Goal: Transaction & Acquisition: Purchase product/service

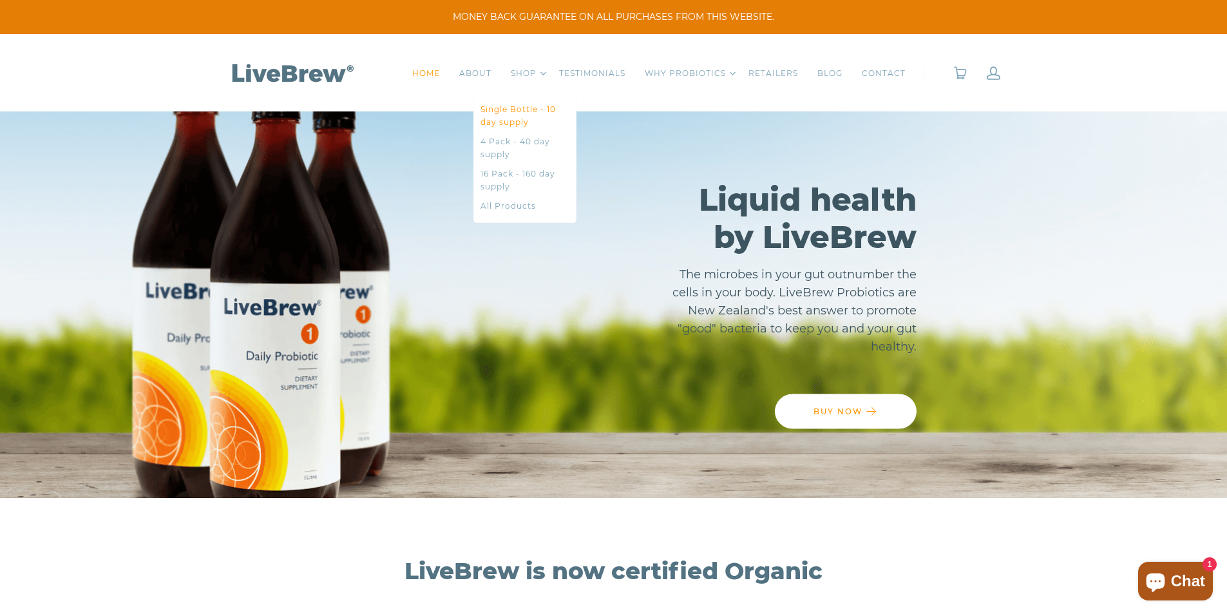
click at [508, 103] on link "Single Bottle - 10 day supply" at bounding box center [525, 116] width 89 height 26
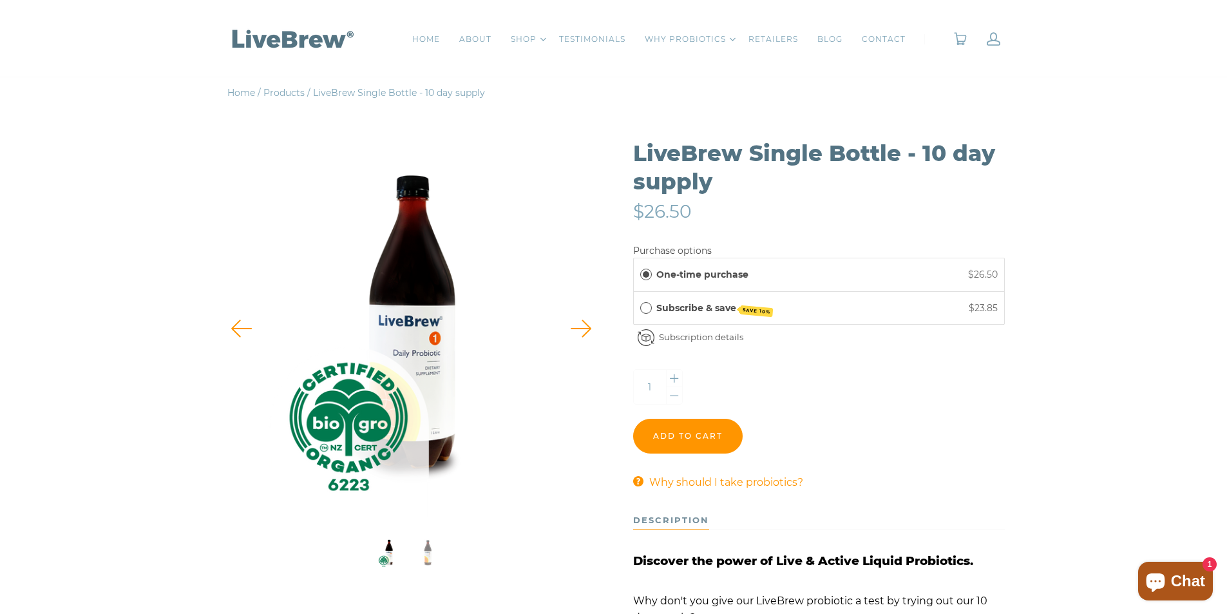
scroll to position [193, 0]
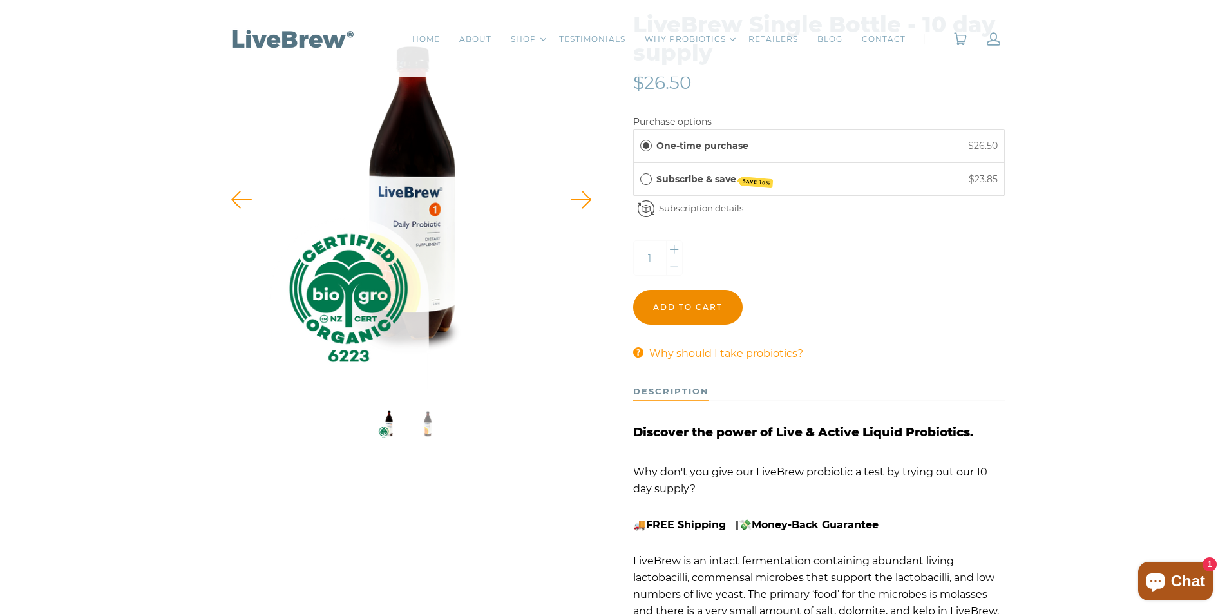
click at [669, 310] on input "Add to cart" at bounding box center [688, 307] width 110 height 35
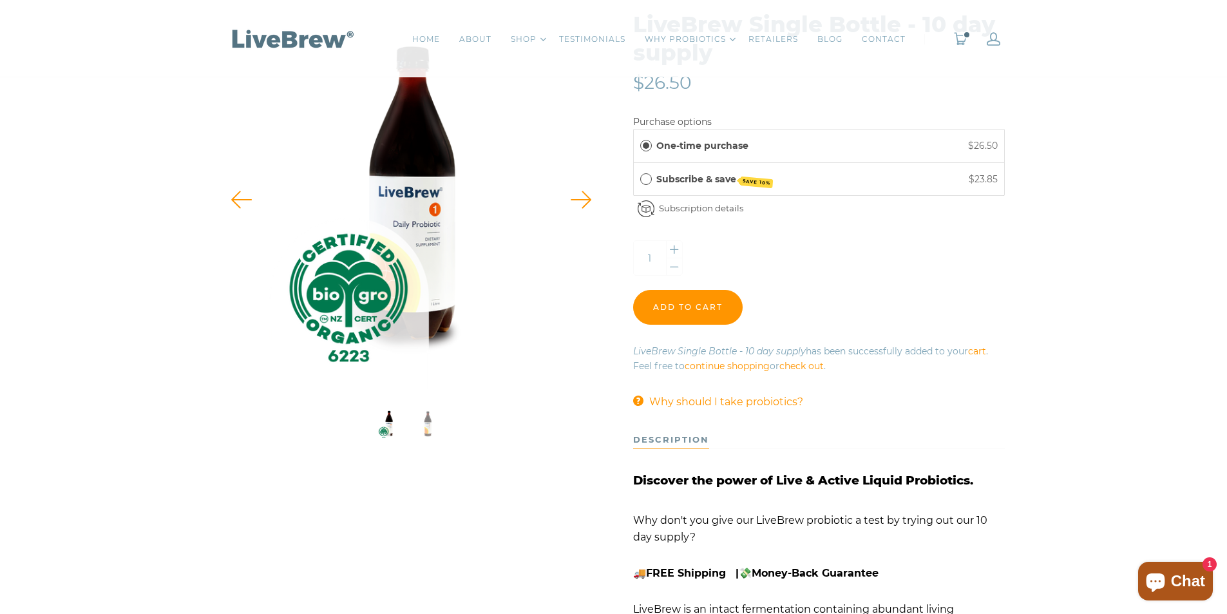
scroll to position [0, 0]
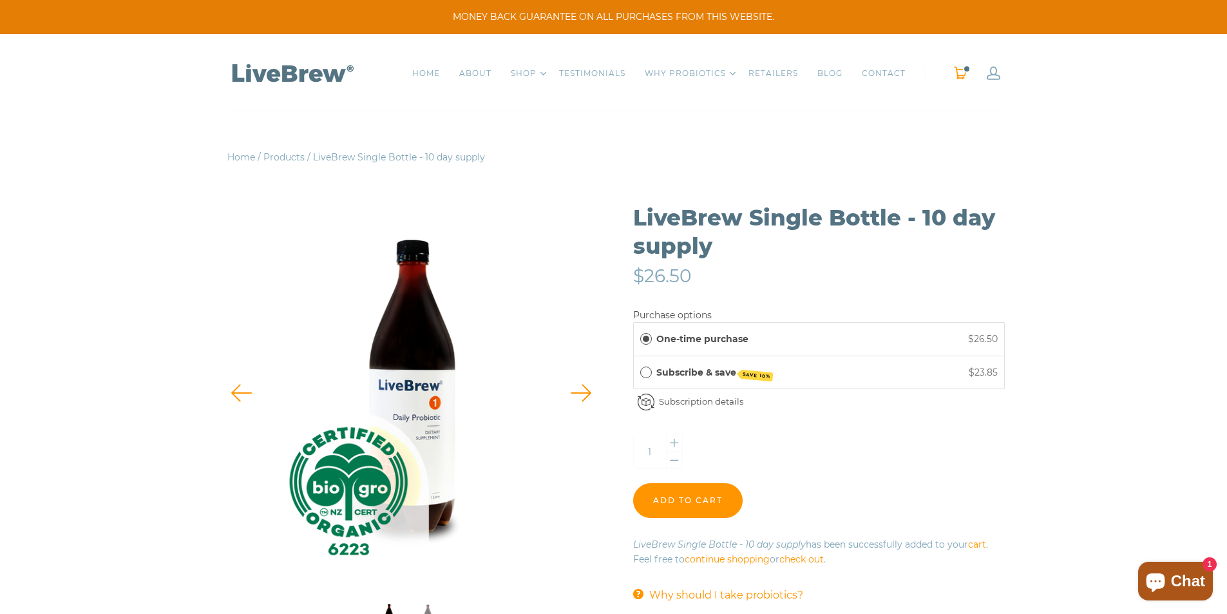
click at [963, 69] on span "0" at bounding box center [967, 69] width 8 height 8
click at [964, 71] on span "0" at bounding box center [967, 69] width 8 height 8
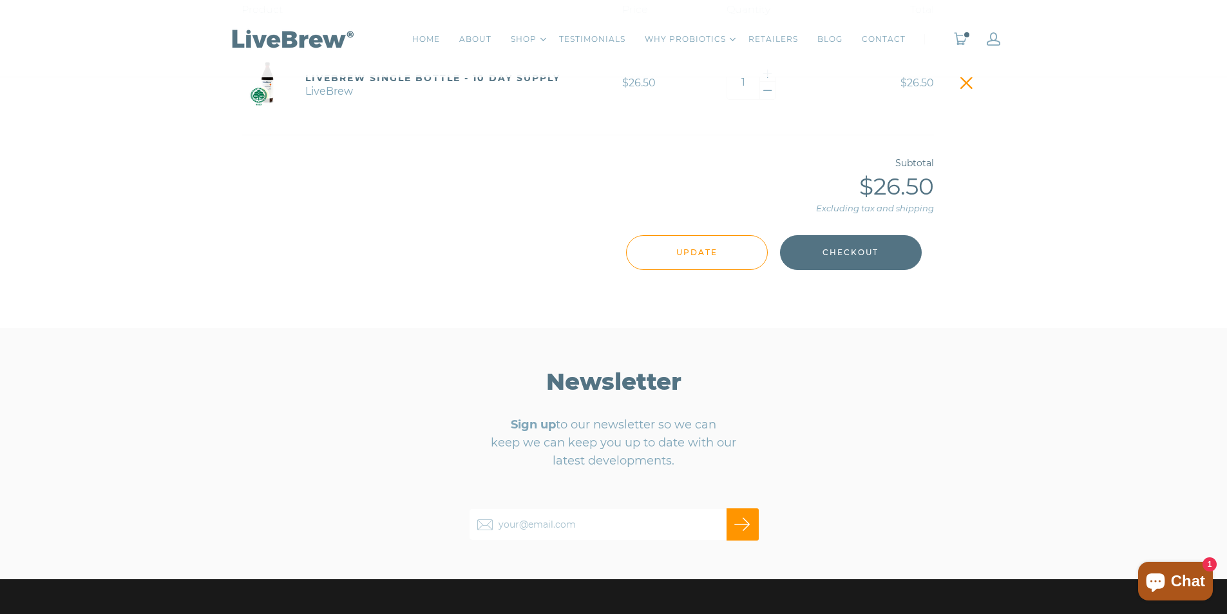
scroll to position [386, 0]
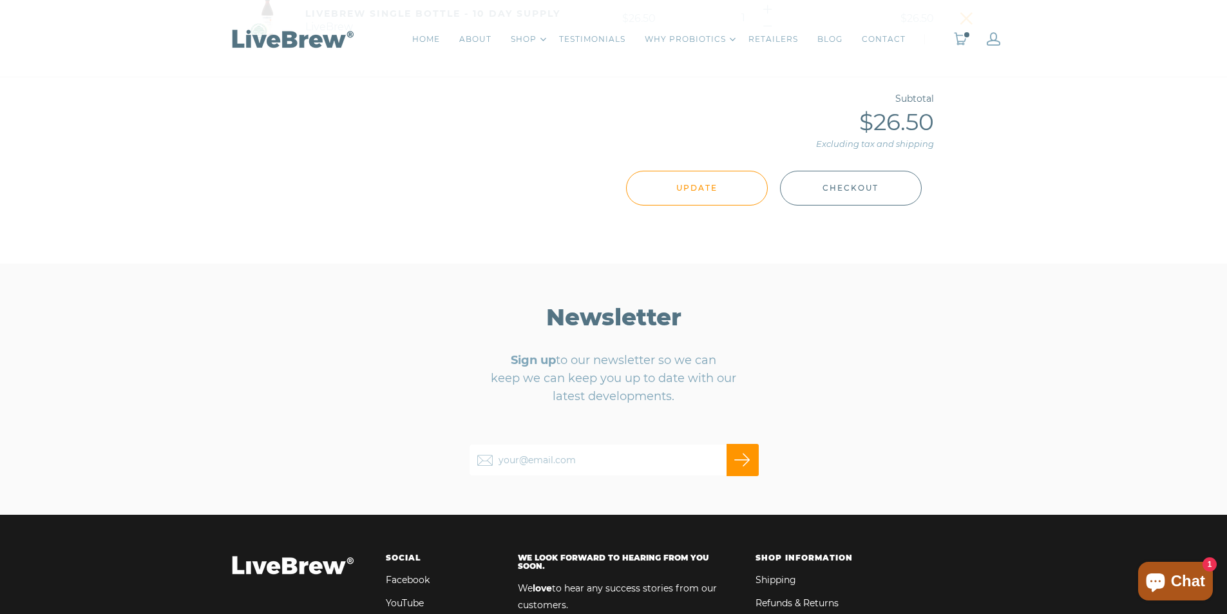
click at [860, 189] on span "Checkout" at bounding box center [851, 188] width 56 height 14
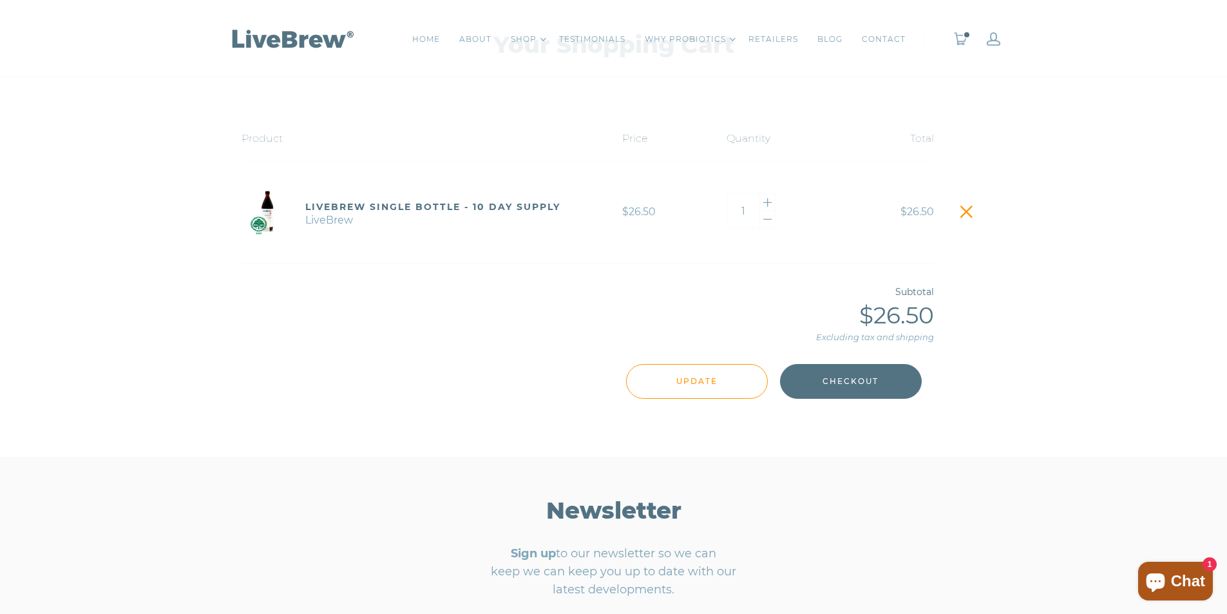
click at [966, 211] on span at bounding box center [966, 212] width 18 height 18
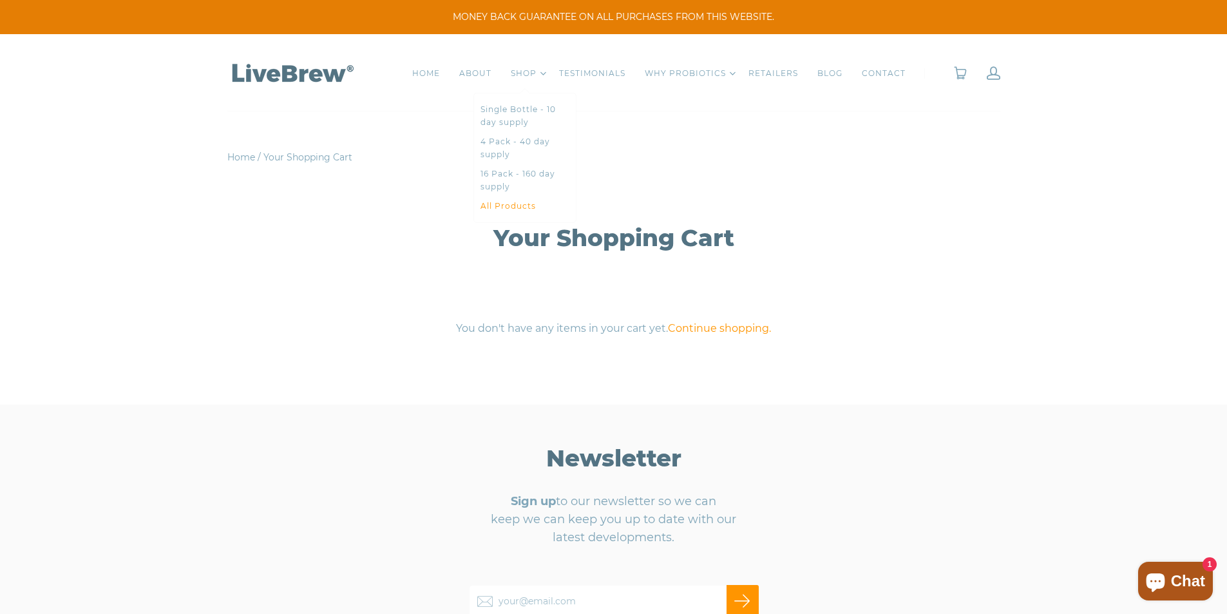
click at [509, 209] on link "All Products" at bounding box center [525, 206] width 89 height 13
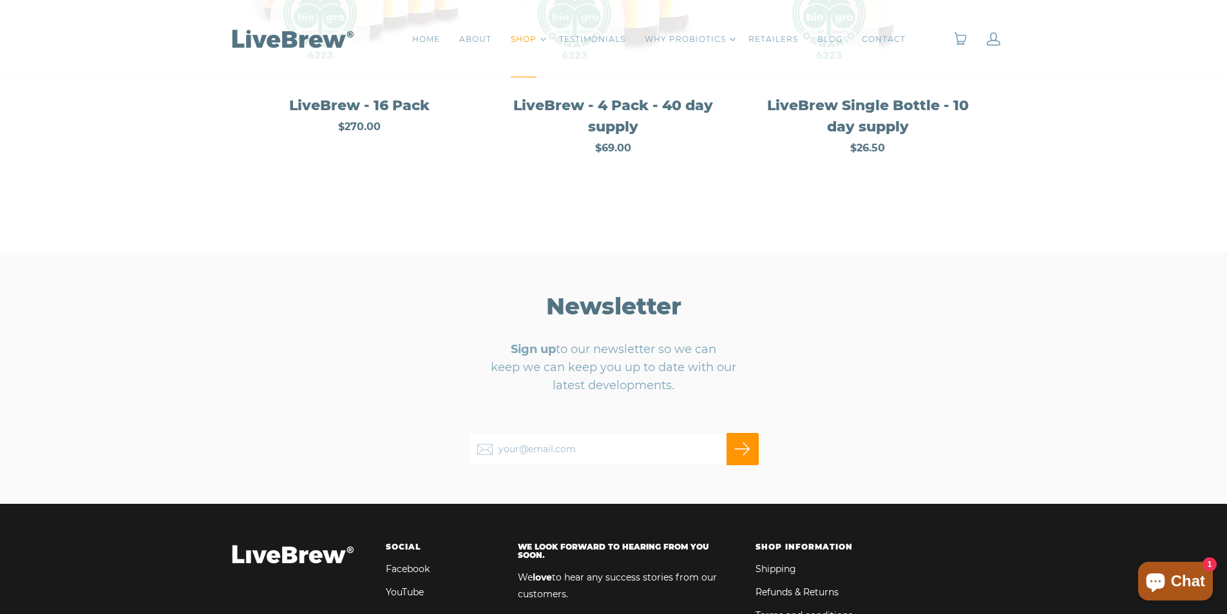
scroll to position [193, 0]
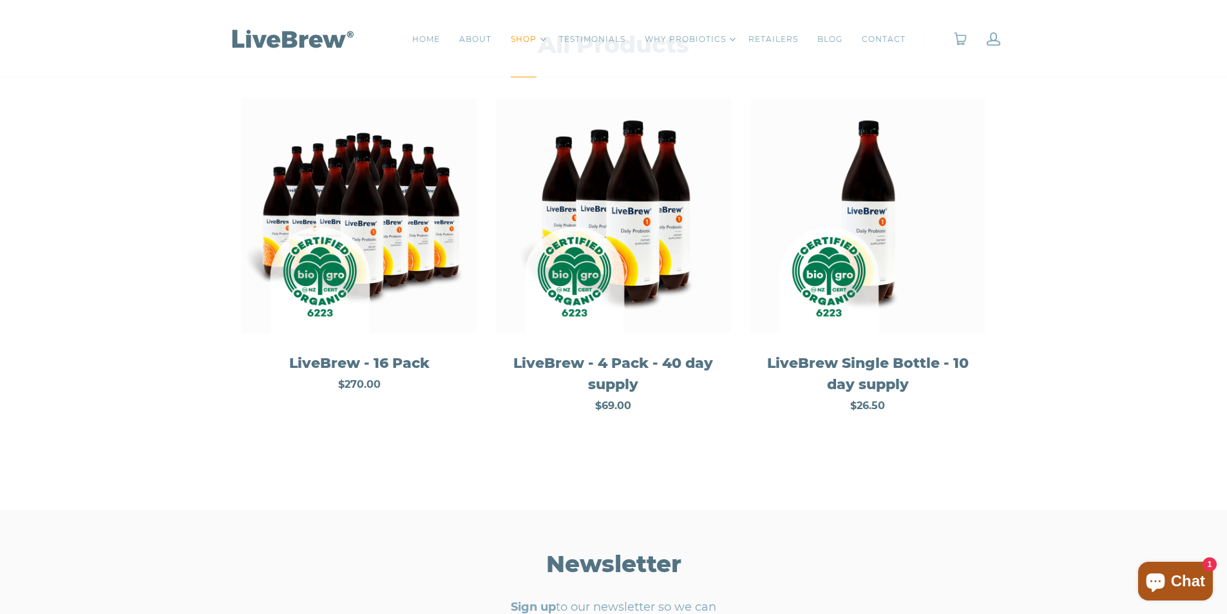
click at [634, 243] on img at bounding box center [613, 215] width 235 height 235
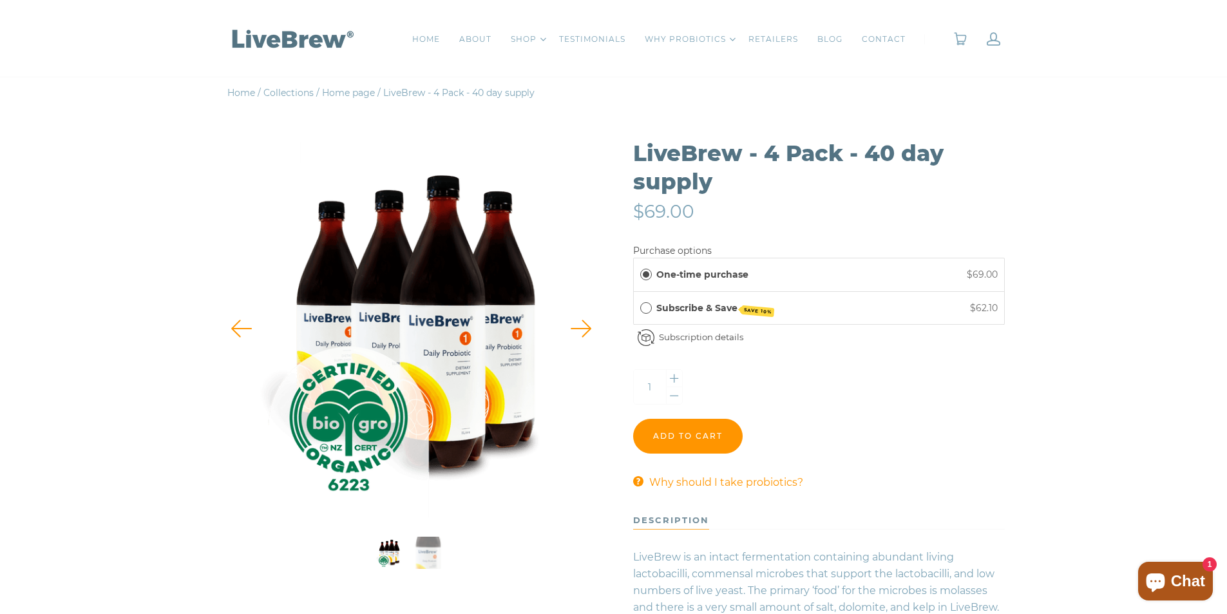
scroll to position [193, 0]
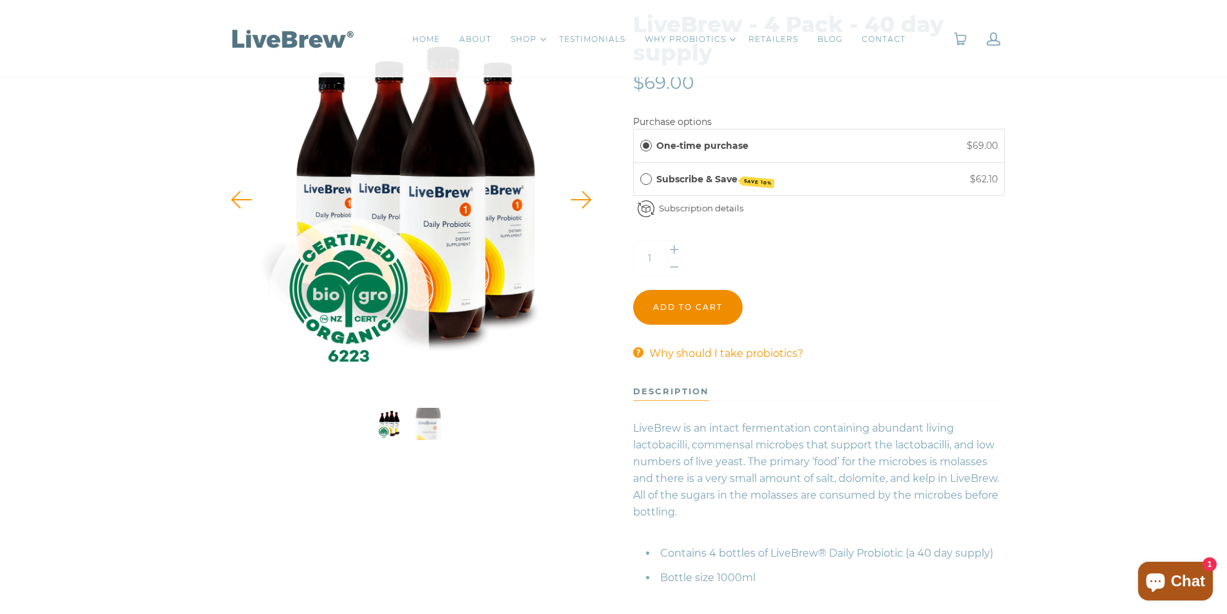
click at [701, 311] on input "Add to cart" at bounding box center [688, 307] width 110 height 35
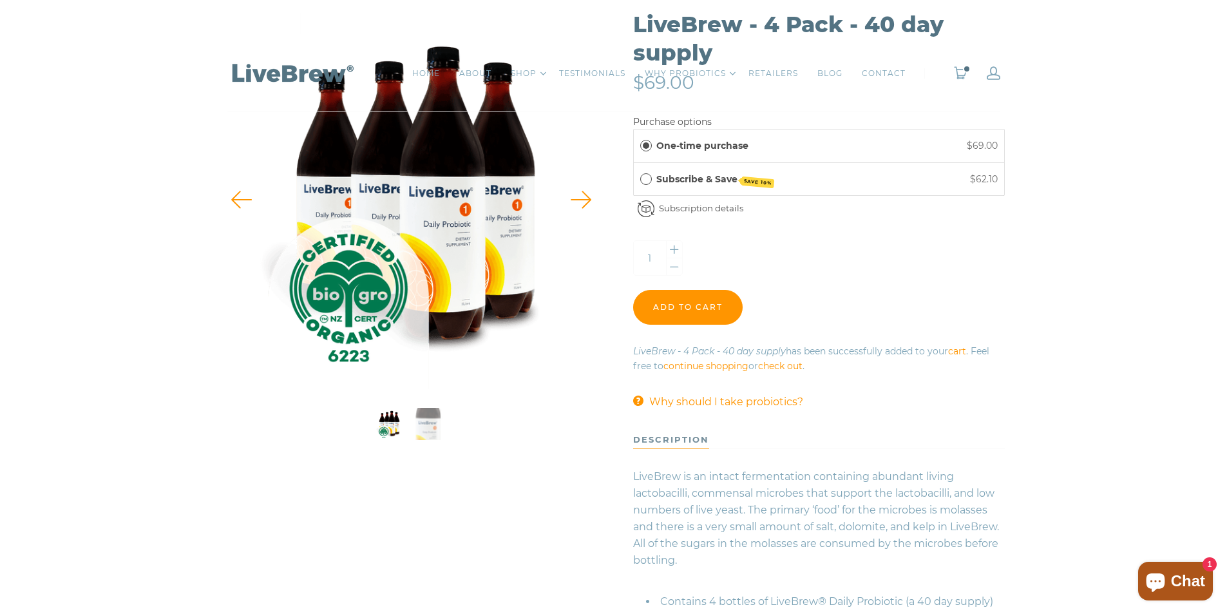
scroll to position [0, 0]
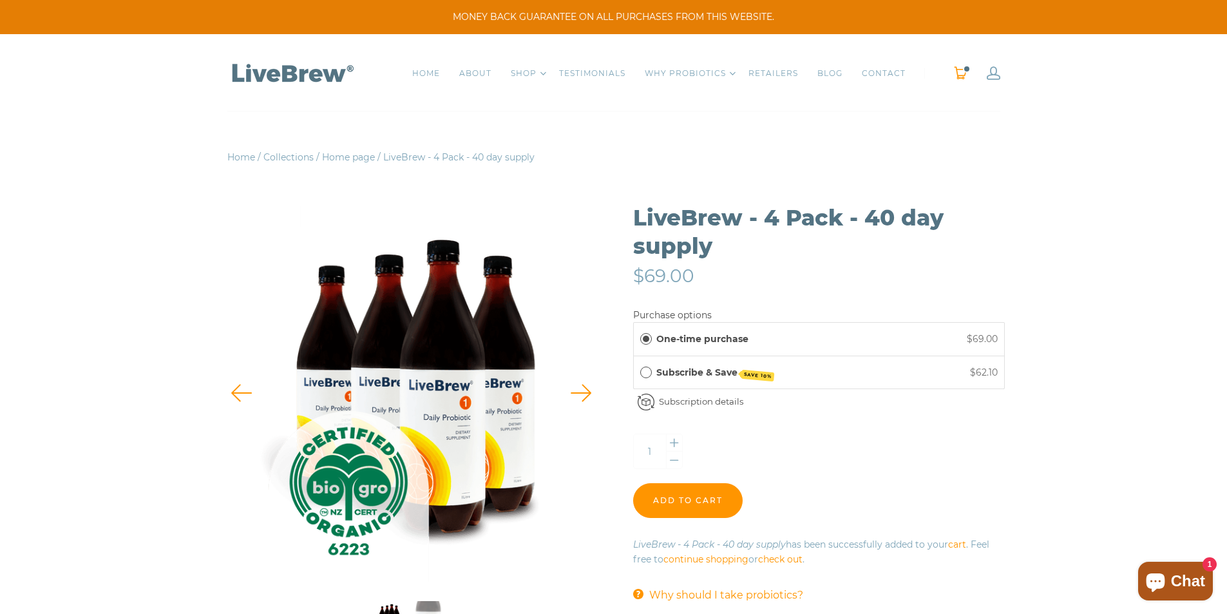
click at [967, 71] on span "0" at bounding box center [967, 69] width 8 height 8
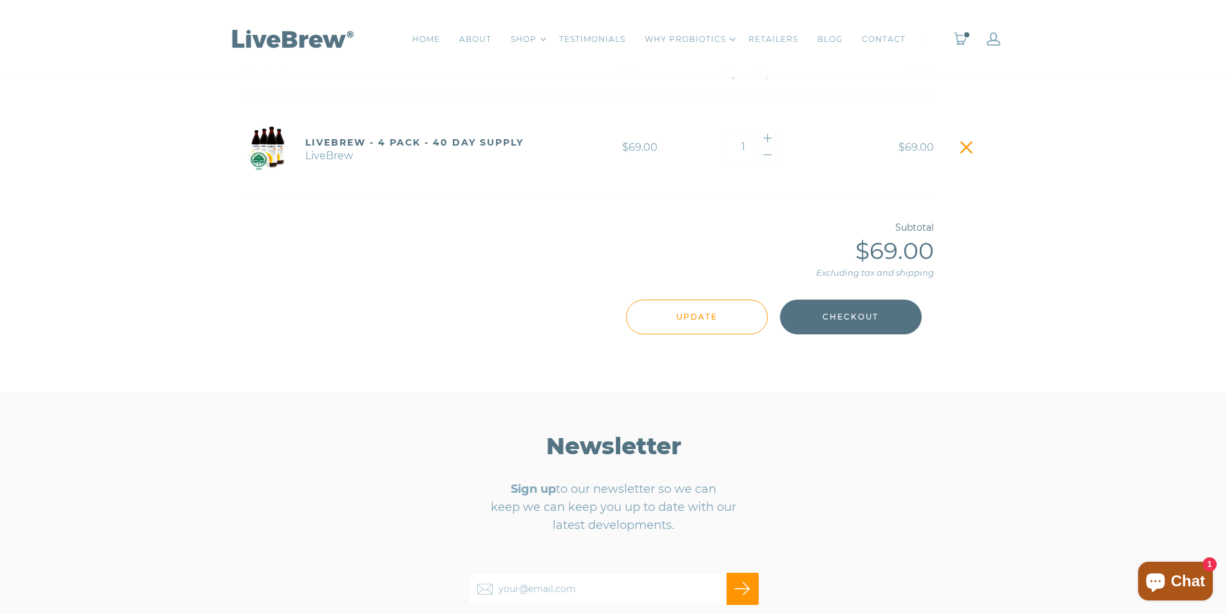
scroll to position [193, 0]
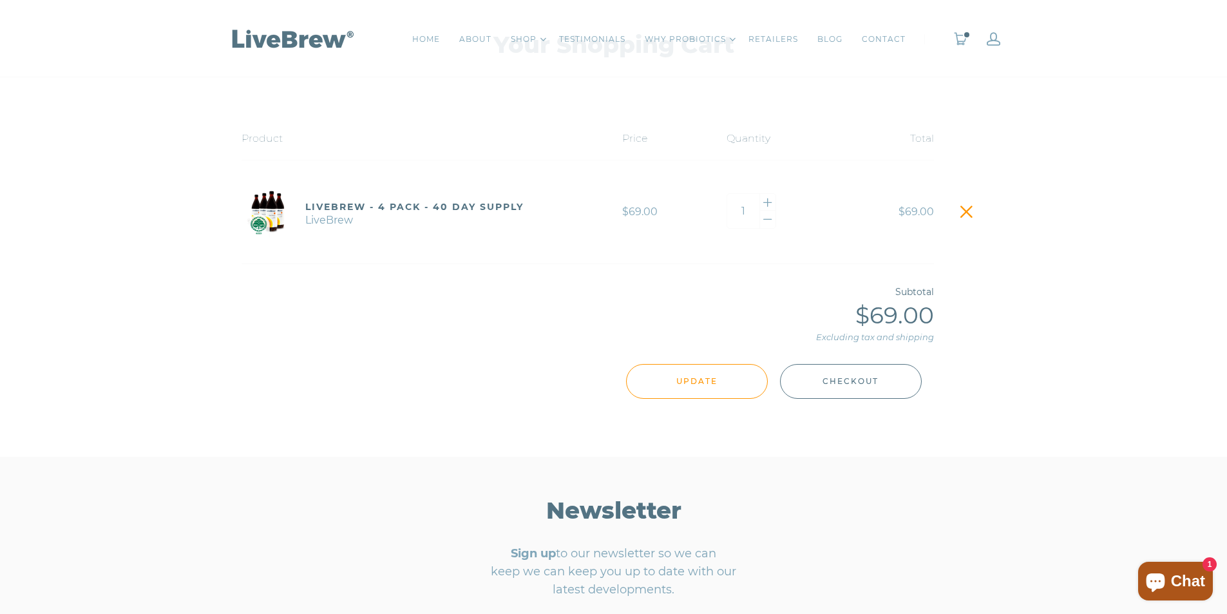
click at [826, 380] on button "Checkout" at bounding box center [851, 381] width 142 height 35
